Goal: Task Accomplishment & Management: Complete application form

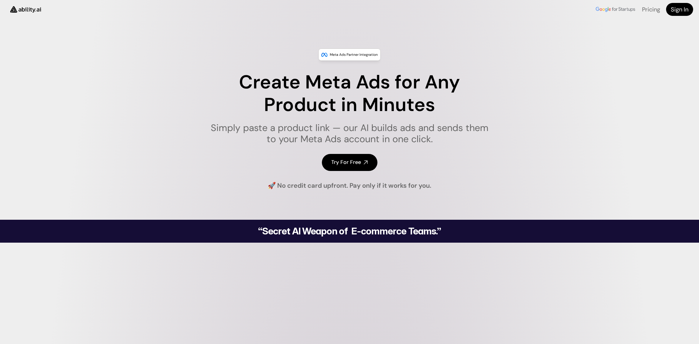
drag, startPoint x: 0, startPoint y: 0, endPoint x: 343, endPoint y: 165, distance: 380.8
click at [343, 165] on h4 "Try For Free" at bounding box center [346, 162] width 30 height 7
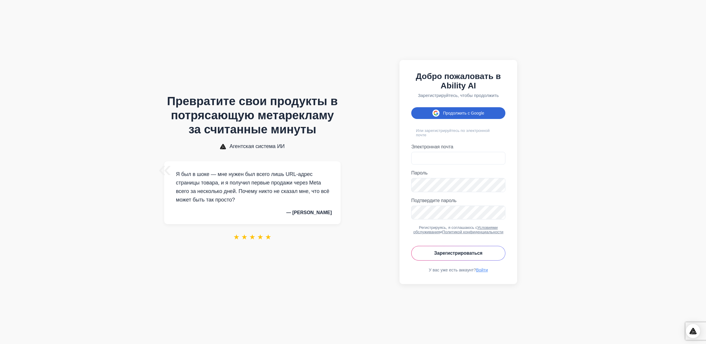
click at [439, 107] on button "Продолжить с Google" at bounding box center [458, 113] width 94 height 12
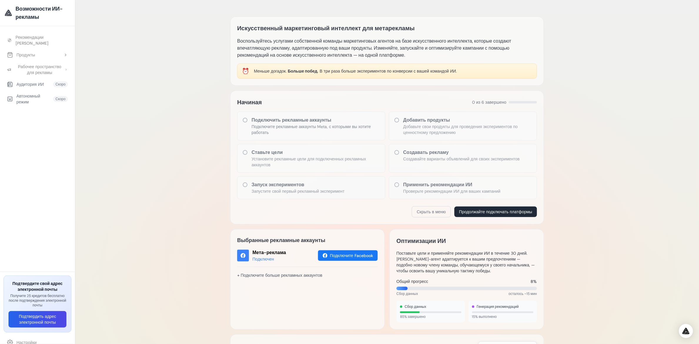
drag, startPoint x: 166, startPoint y: 120, endPoint x: 177, endPoint y: 111, distance: 14.0
click at [177, 111] on div "Искусственный маркетинговый интеллект для метарекламы Воспользуйтесь услугами с…" at bounding box center [387, 260] width 624 height 520
